Goal: Check status: Check status

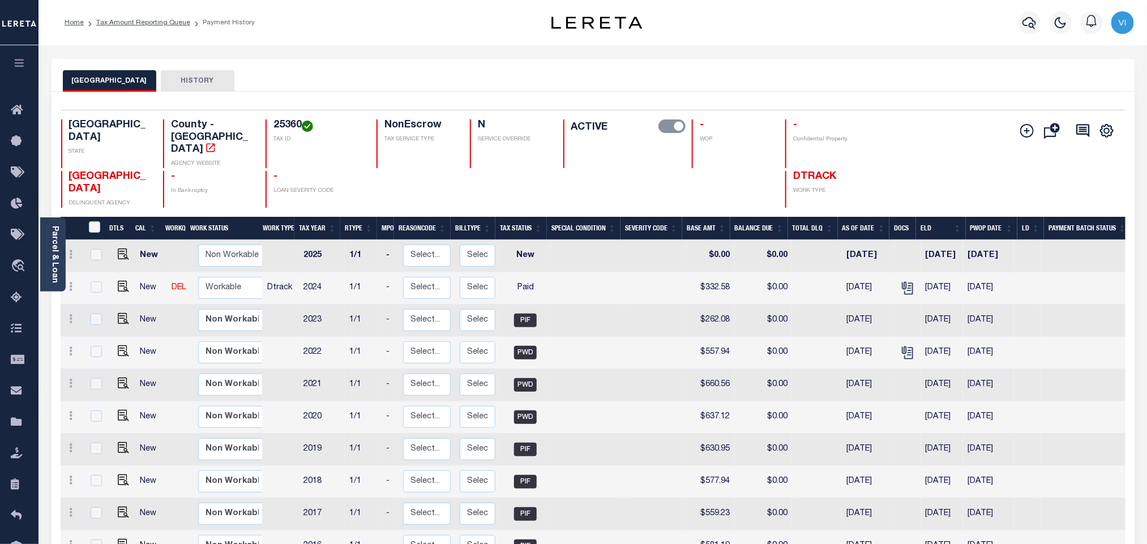
click at [274, 122] on h4 "25360" at bounding box center [318, 126] width 89 height 12
copy h4 "25360"
click at [118, 281] on img "" at bounding box center [123, 286] width 11 height 11
checkbox input "true"
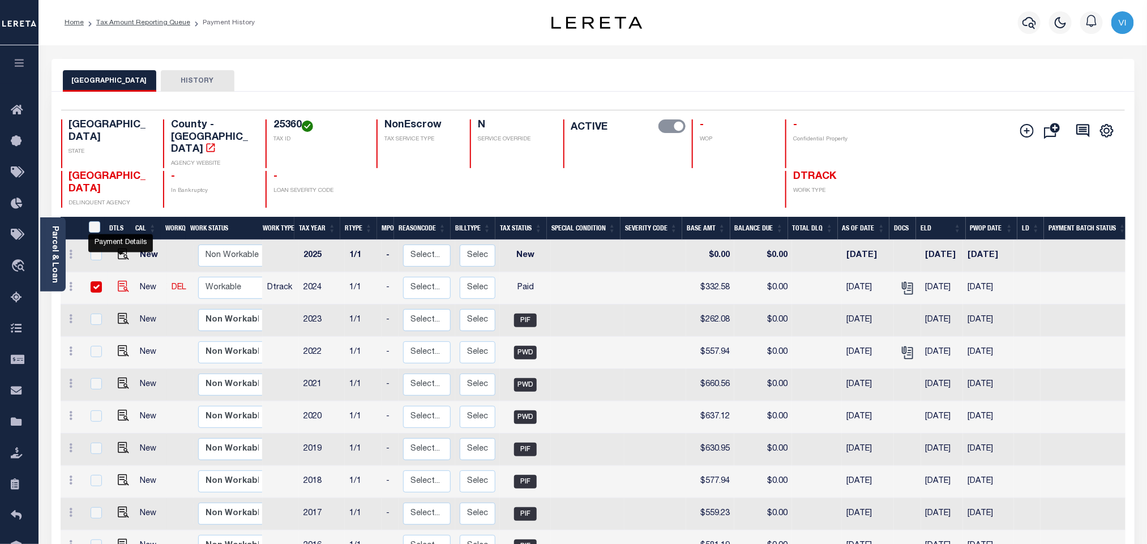
checkbox input "true"
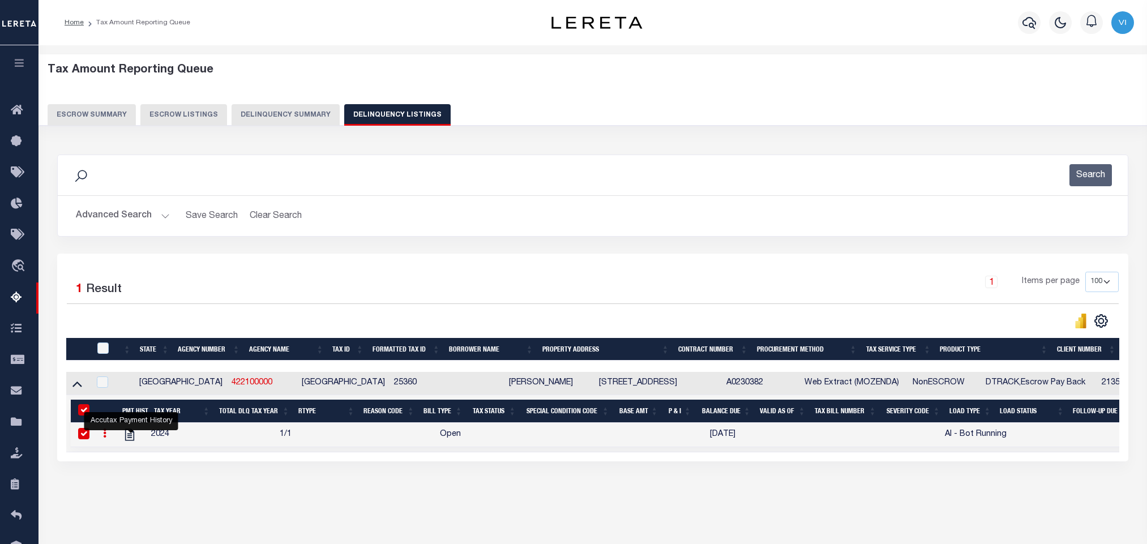
select select "100"
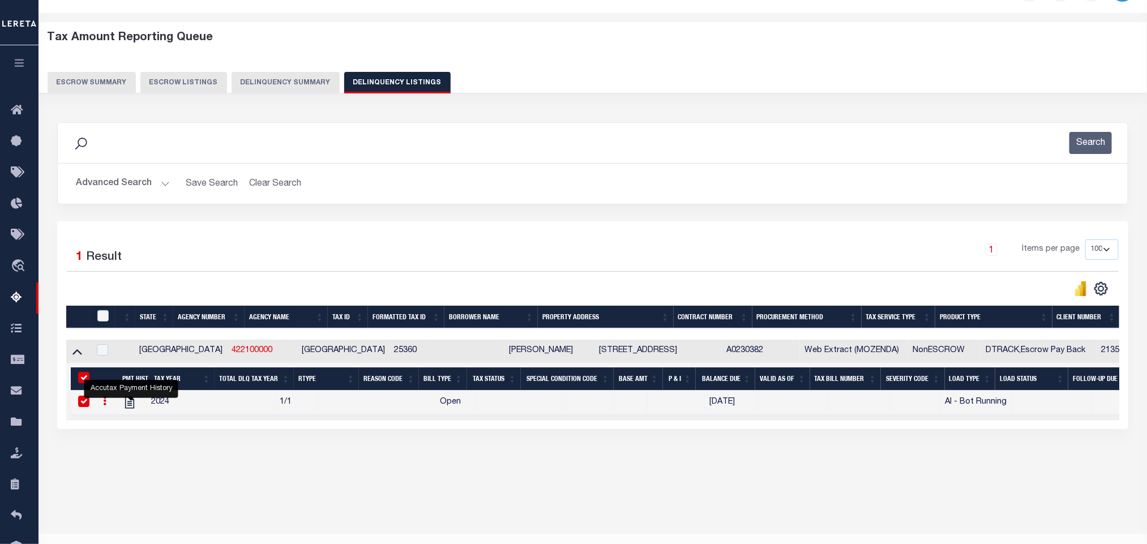
scroll to position [32, 0]
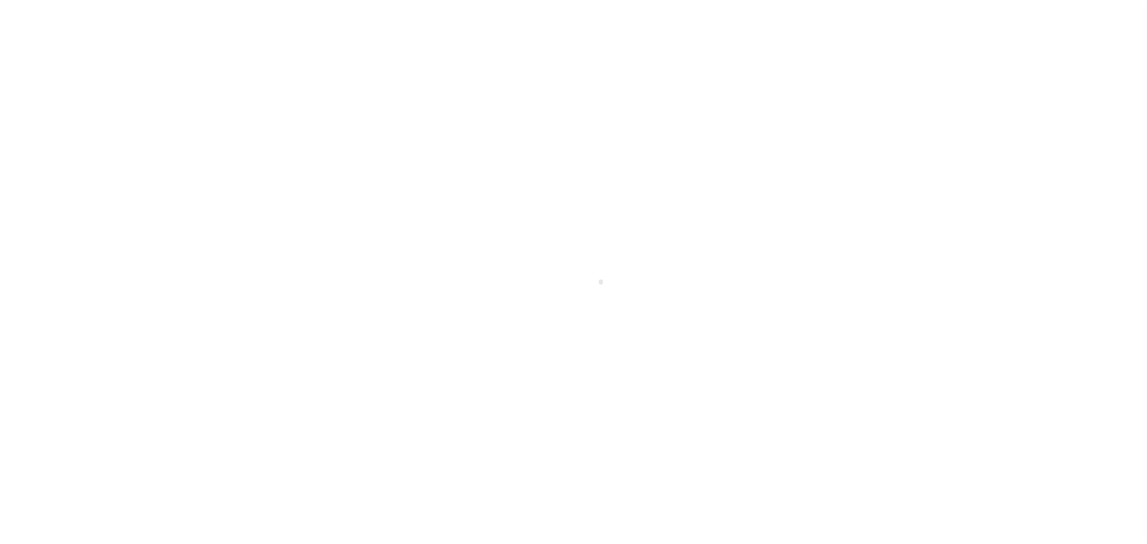
select select "PYD"
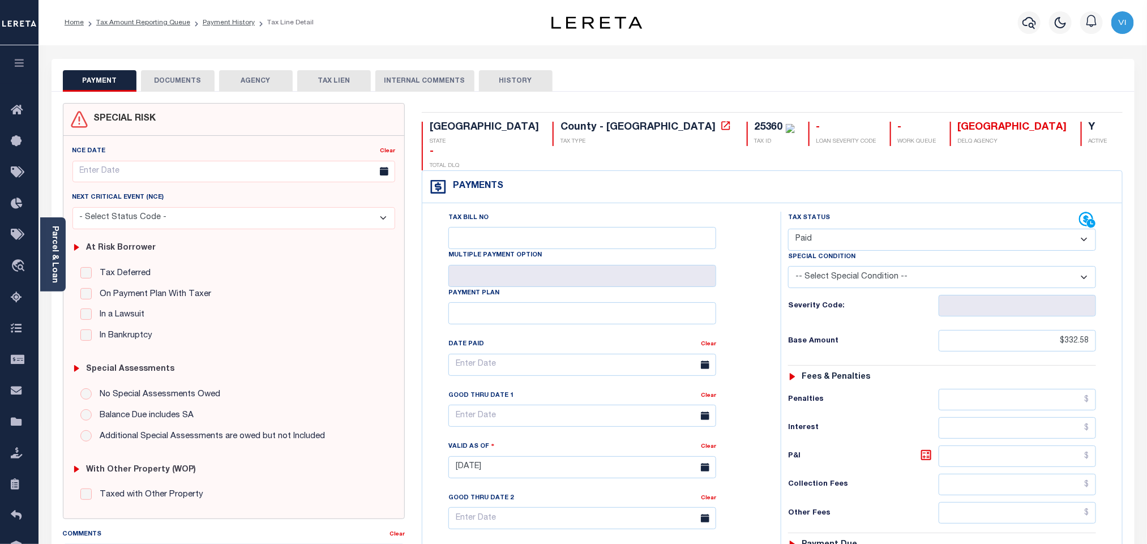
drag, startPoint x: 876, startPoint y: 354, endPoint x: 878, endPoint y: 361, distance: 7.4
click at [876, 373] on div "Fees & Penalties" at bounding box center [942, 378] width 308 height 10
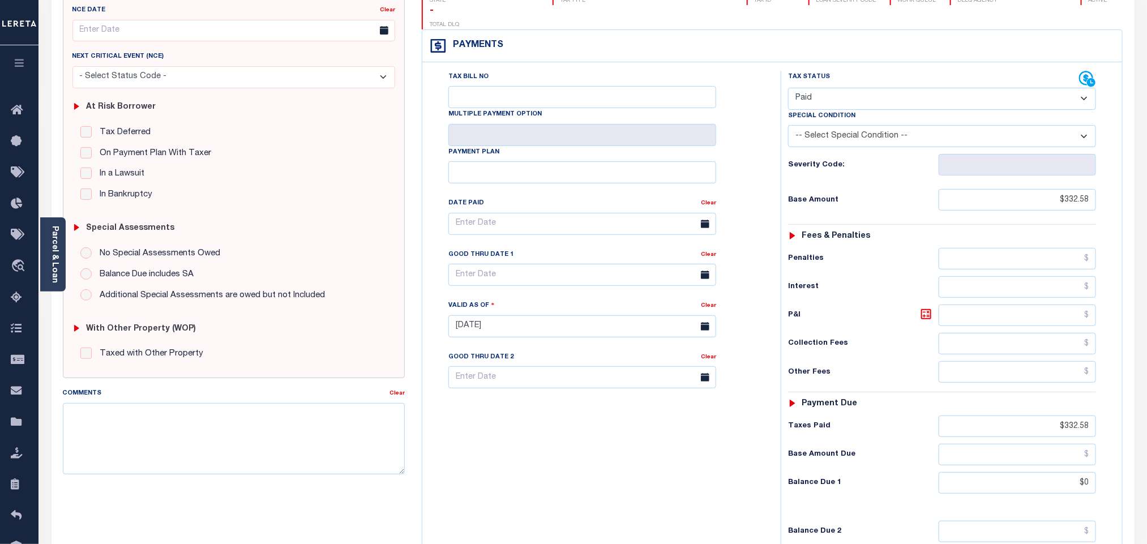
scroll to position [298, 0]
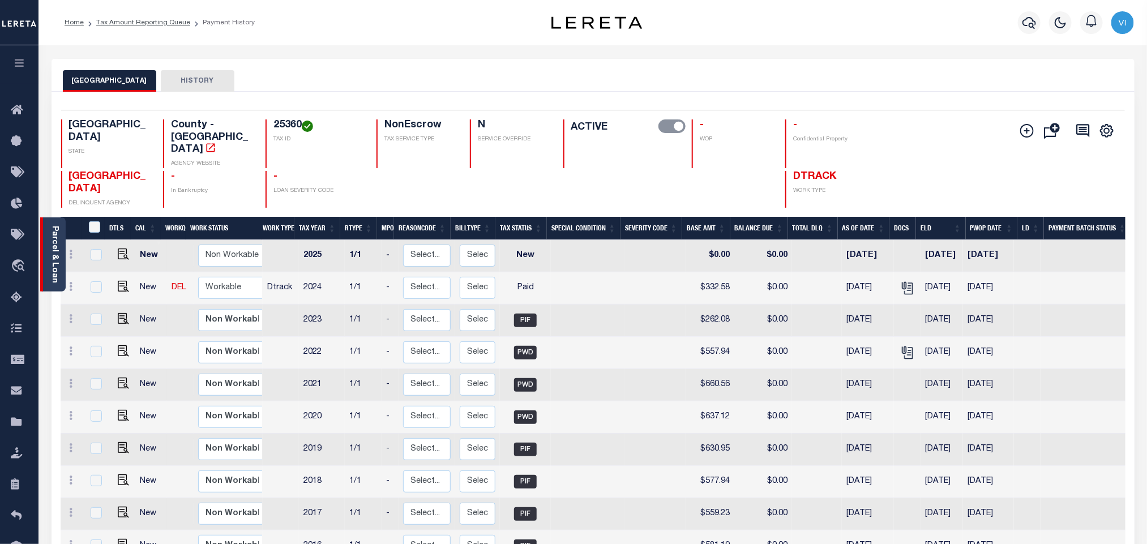
click at [57, 257] on link "Parcel & Loan" at bounding box center [54, 254] width 8 height 57
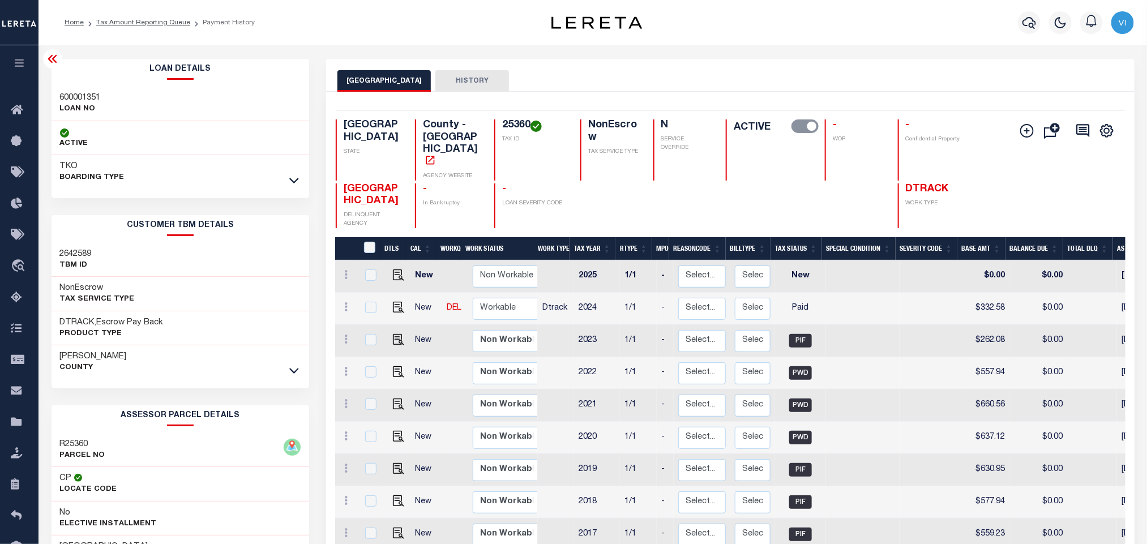
click at [70, 97] on h3 "600001351" at bounding box center [80, 97] width 41 height 11
copy h3 "600001351"
click at [502, 134] on div "25360 TAX ID" at bounding box center [530, 150] width 72 height 61
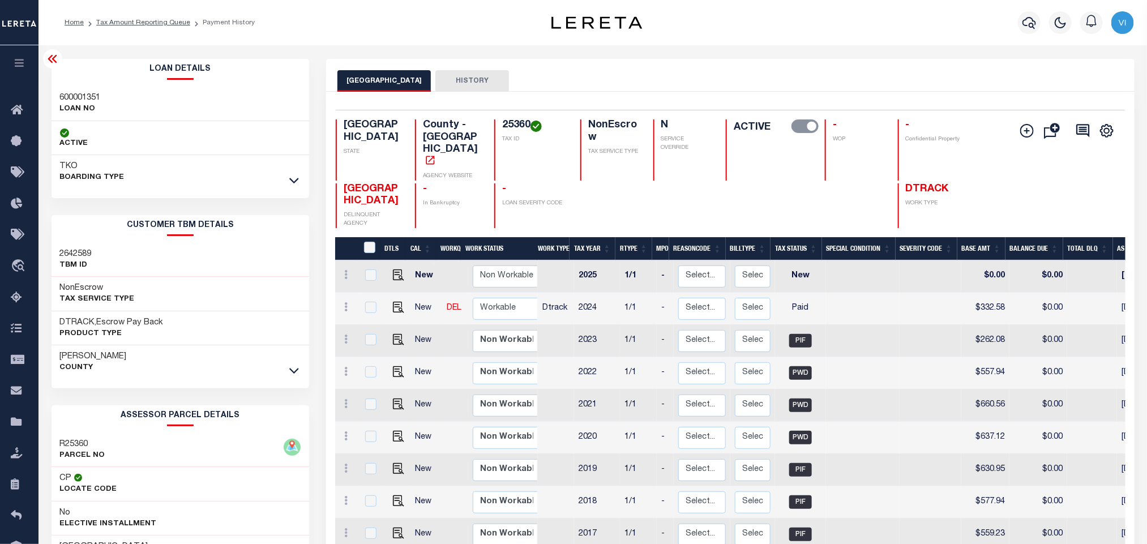
click at [505, 126] on h4 "25360" at bounding box center [534, 126] width 65 height 12
copy h4 "25360"
